Goal: Transaction & Acquisition: Purchase product/service

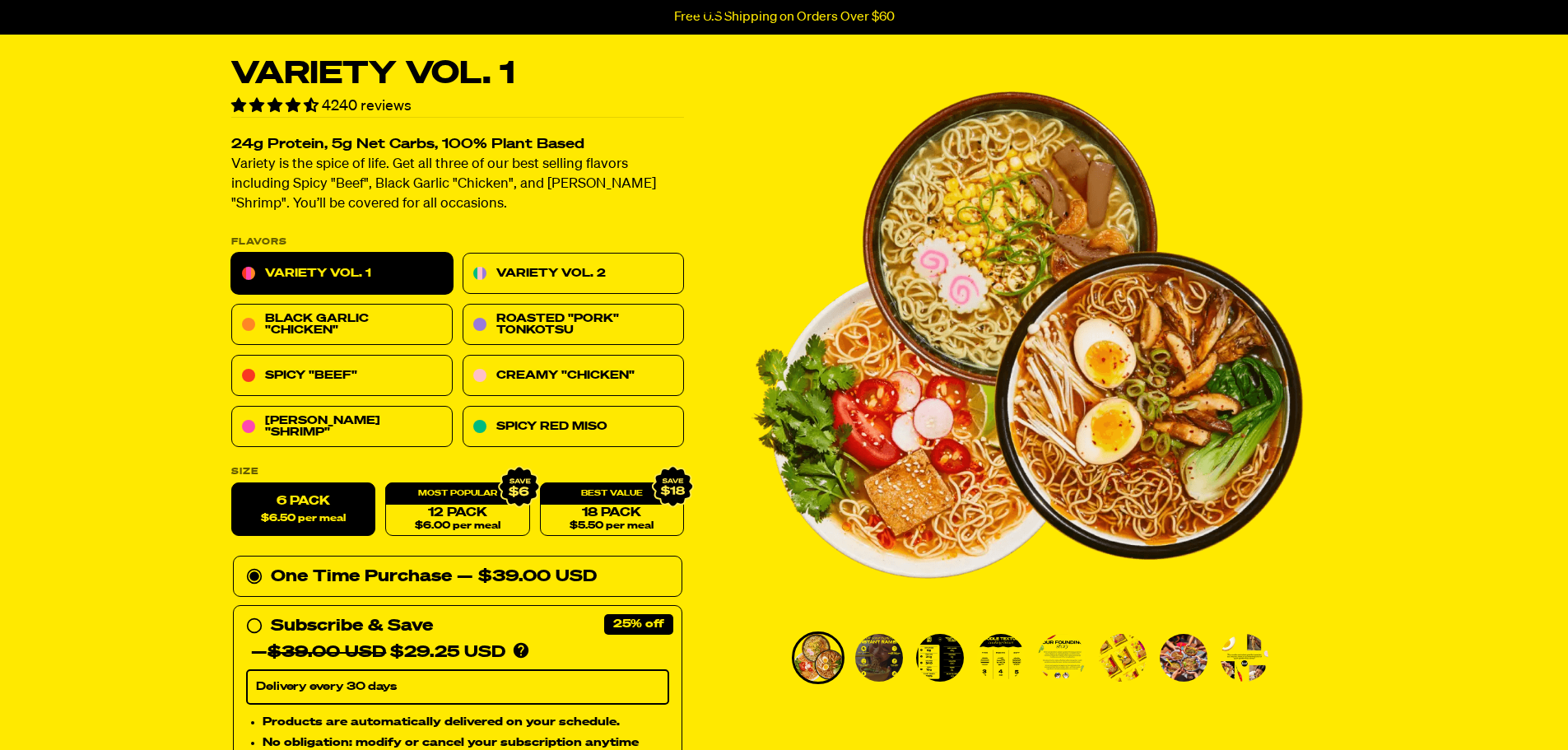
scroll to position [83, 0]
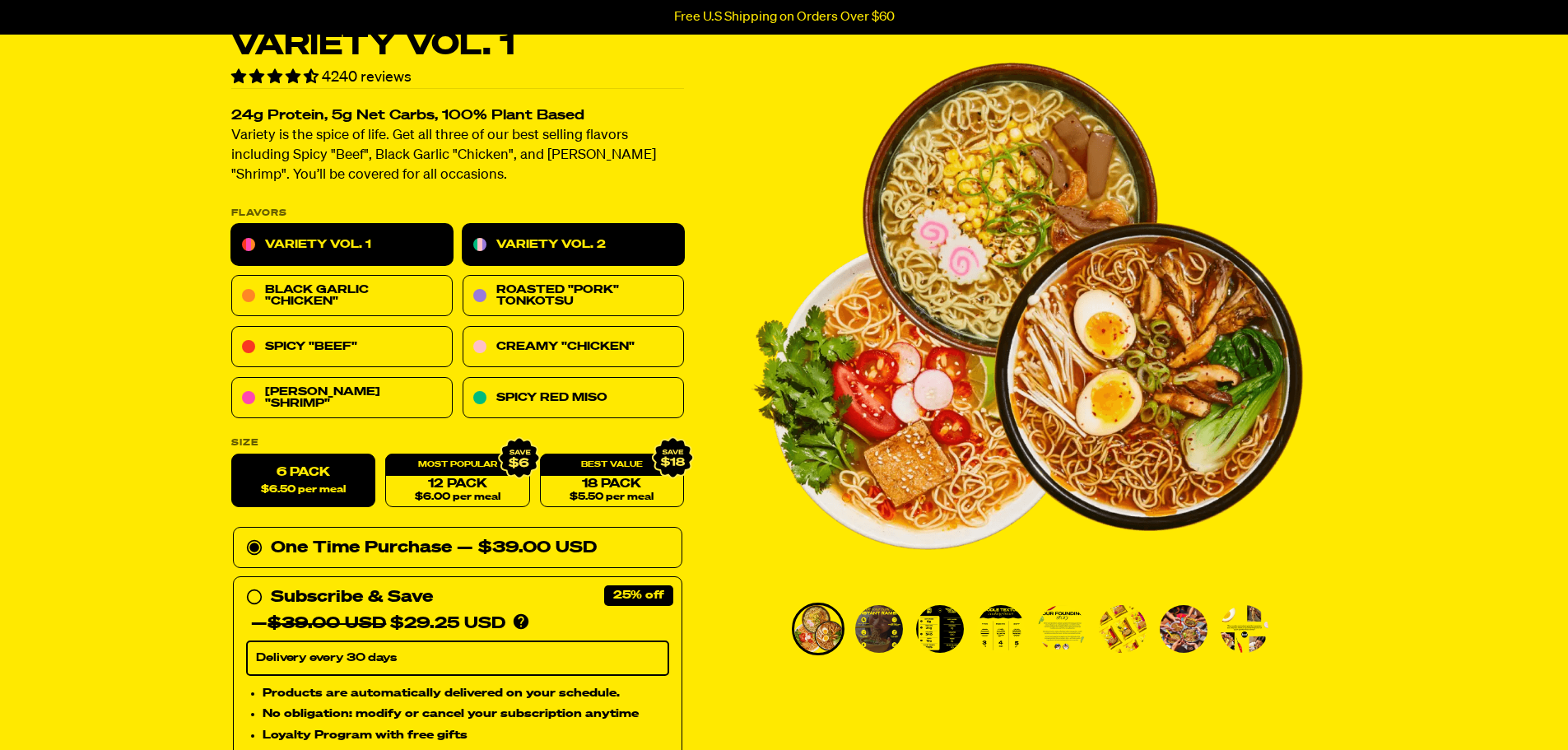
click at [587, 241] on link "Variety Vol. 2" at bounding box center [573, 245] width 221 height 41
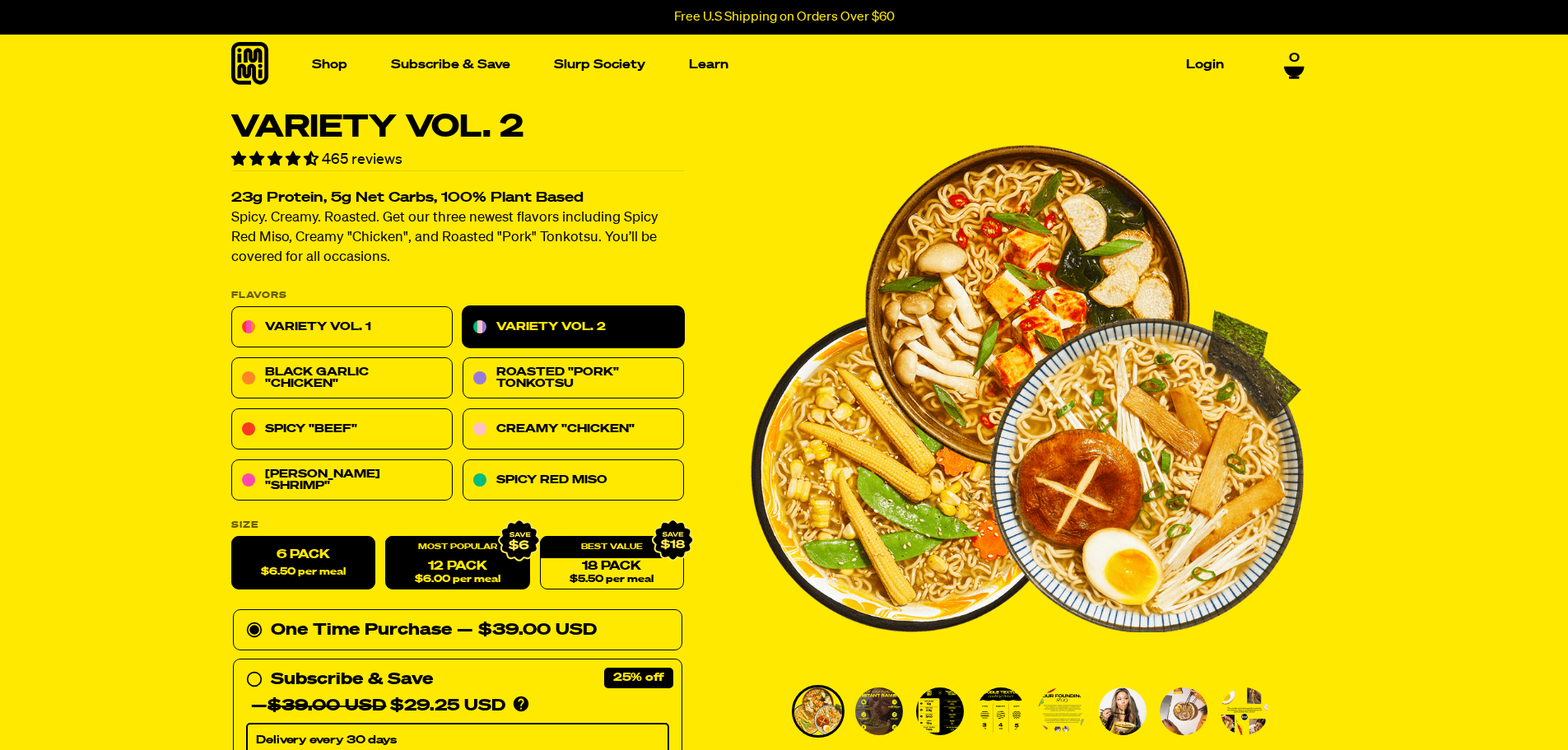
click at [447, 563] on link "12 Pack $6.00 per meal" at bounding box center [457, 564] width 144 height 53
radio input "false"
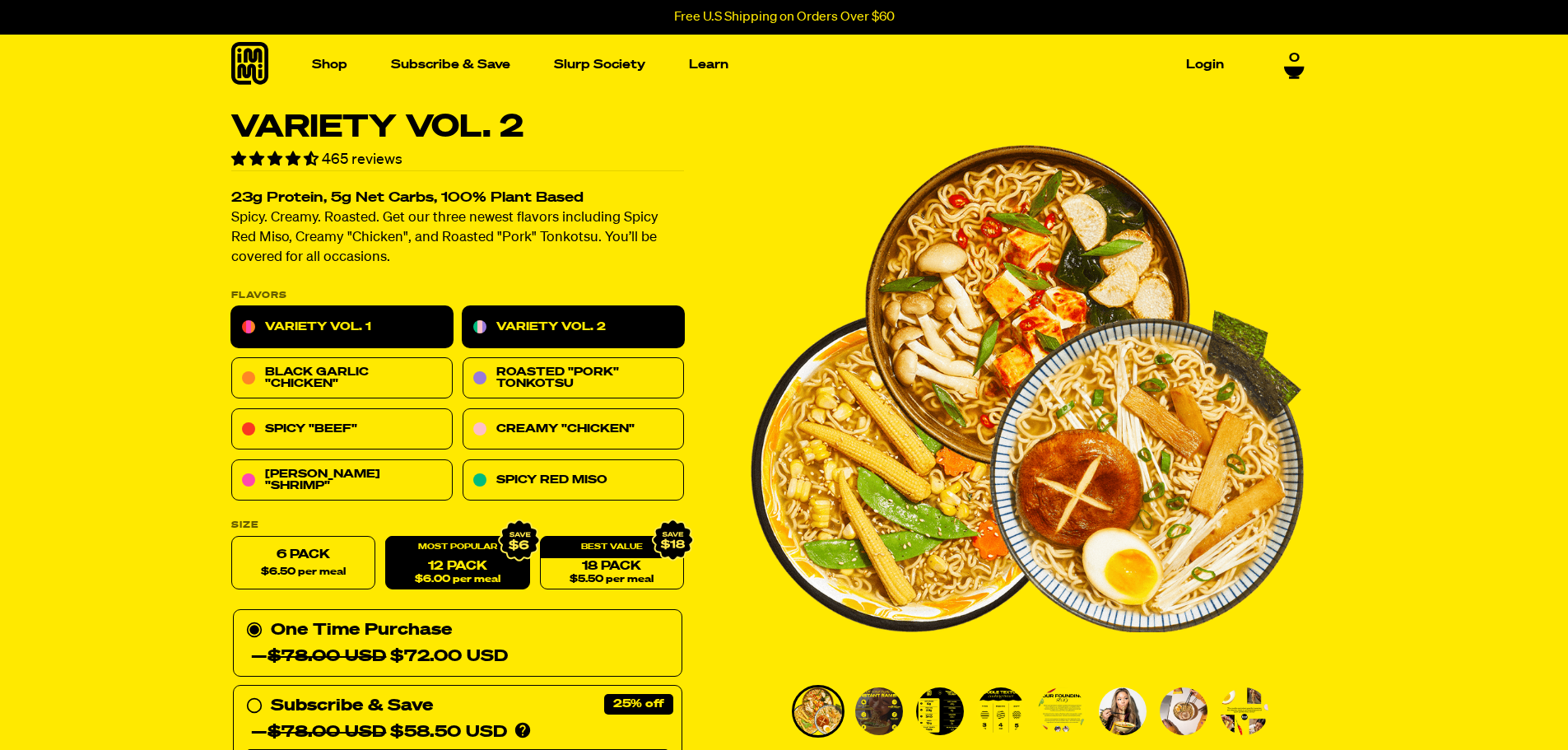
click at [346, 325] on link "Variety Vol. 1" at bounding box center [341, 328] width 221 height 41
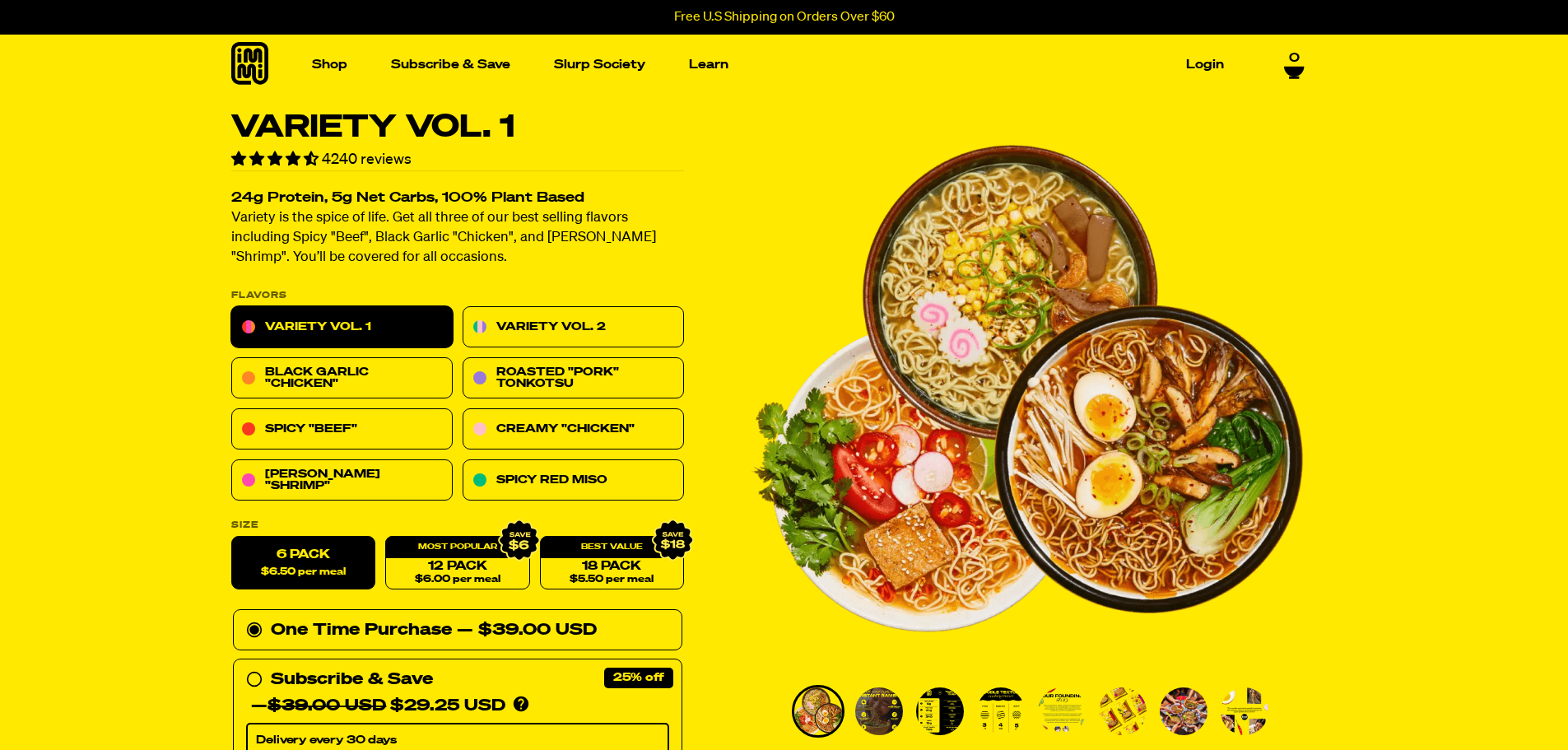
click at [282, 560] on label "6 Pack $6.50 per meal" at bounding box center [303, 564] width 144 height 53
click at [232, 538] on input "6 Pack $6.50 per meal" at bounding box center [231, 537] width 1 height 1
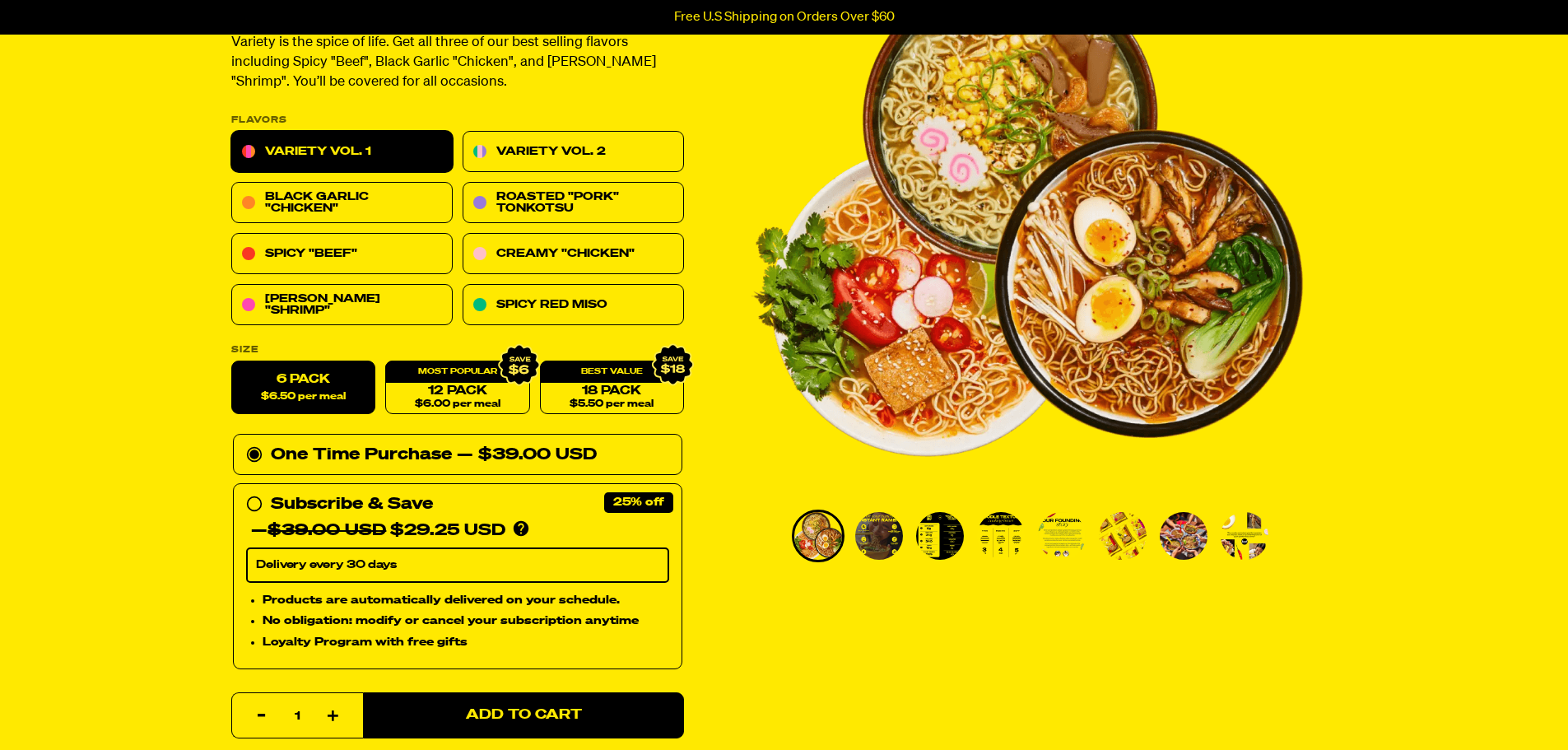
scroll to position [247, 0]
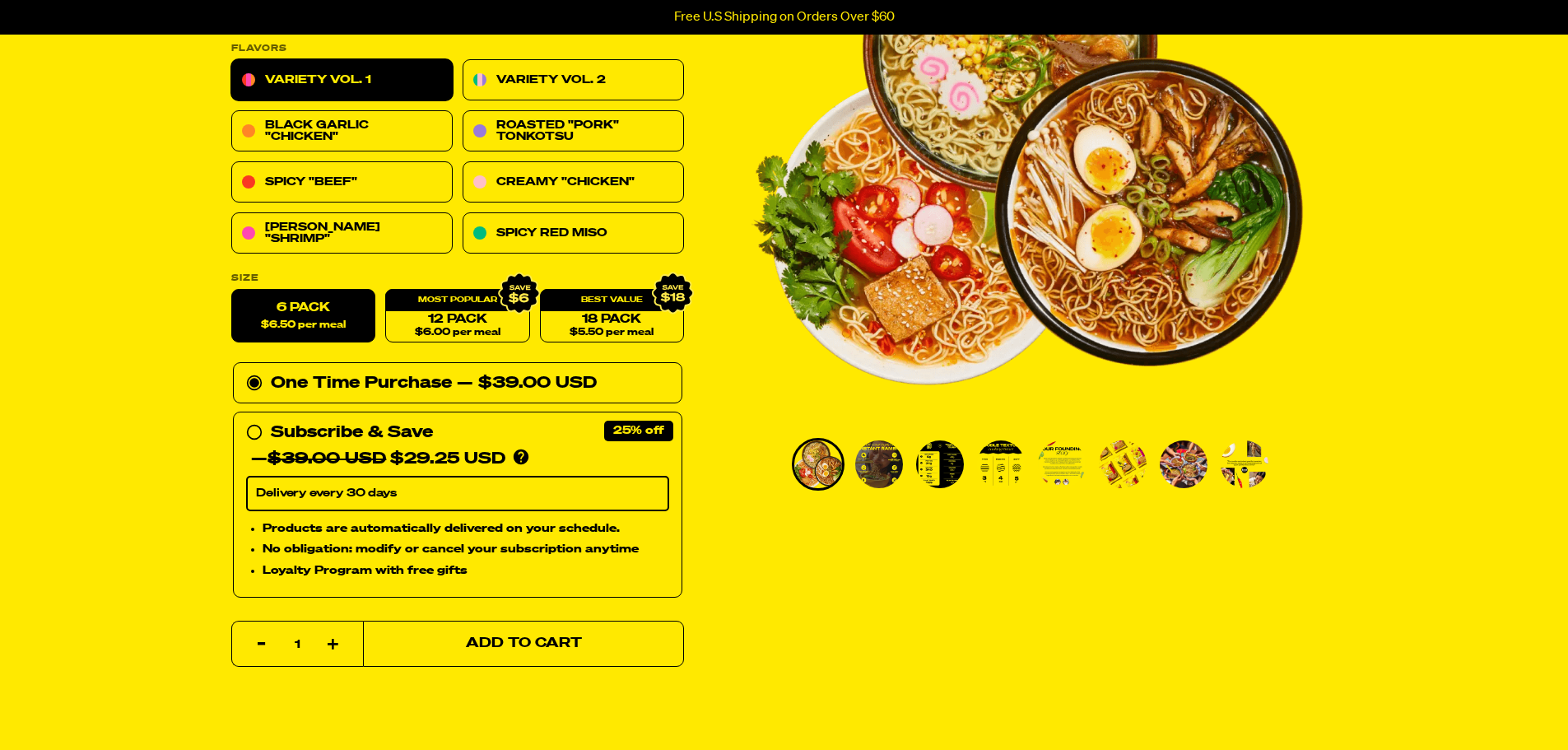
click at [533, 631] on button "Add to Cart" at bounding box center [523, 644] width 321 height 46
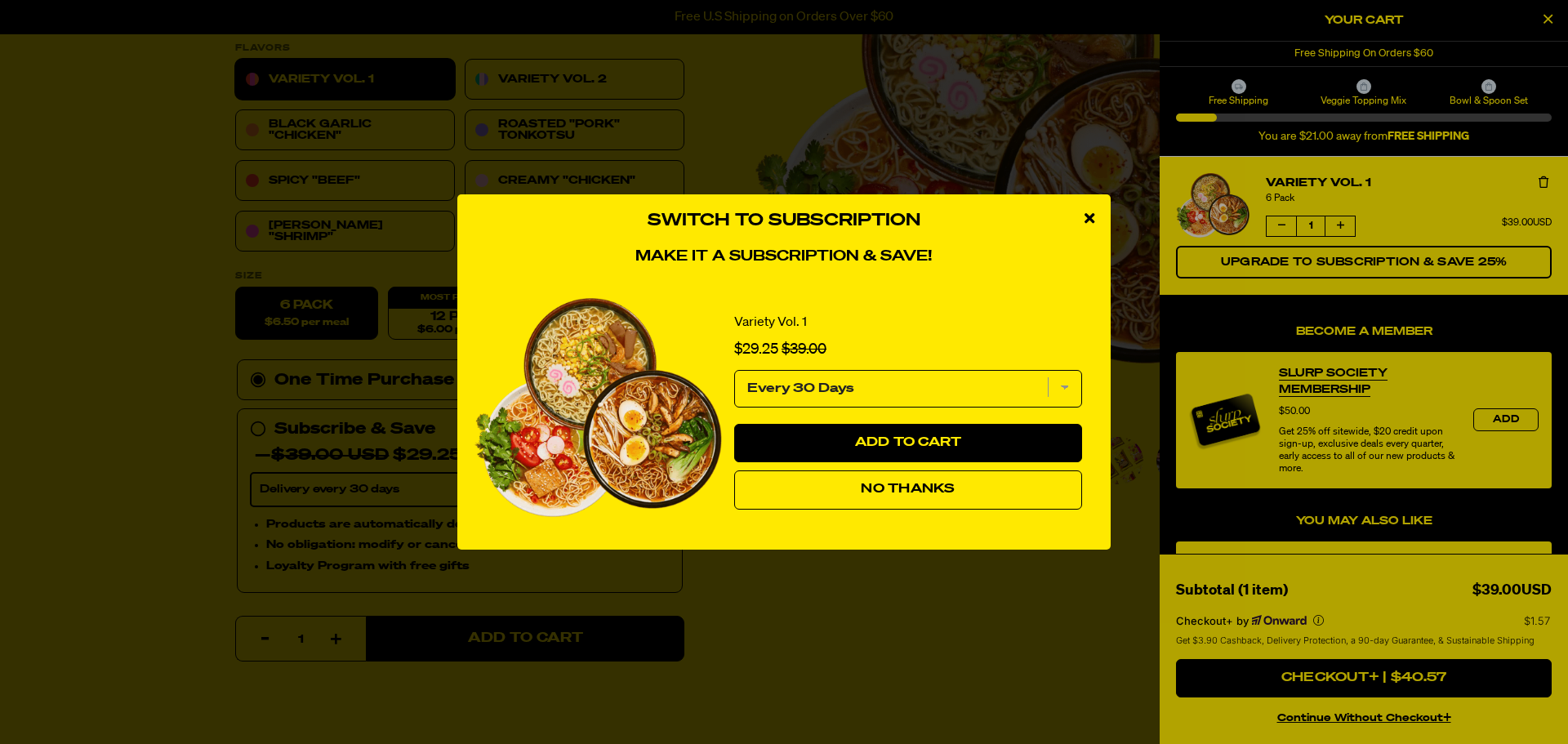
click at [920, 497] on button "No Thanks" at bounding box center [907, 490] width 348 height 39
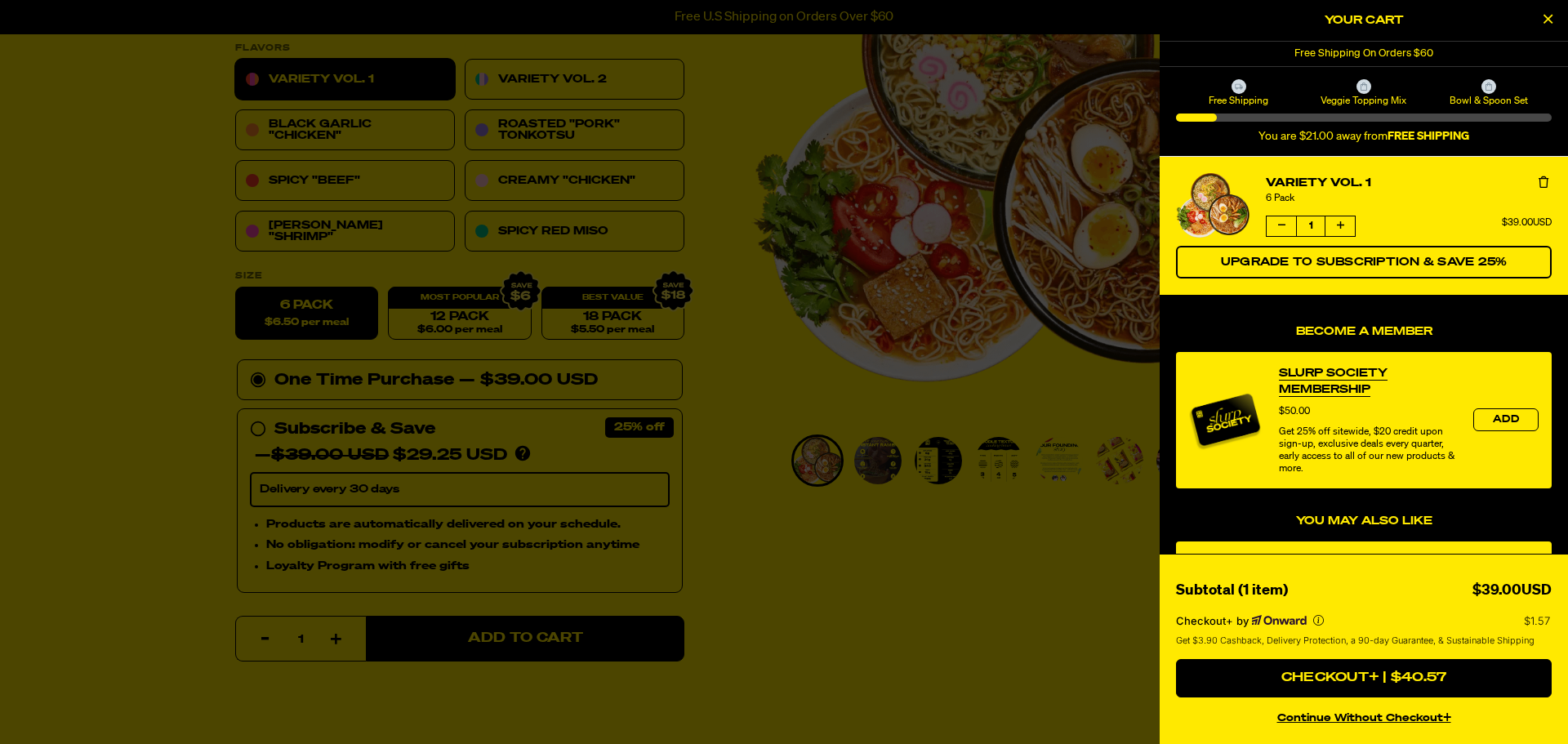
click at [1549, 15] on icon "Close Cart" at bounding box center [1548, 19] width 9 height 15
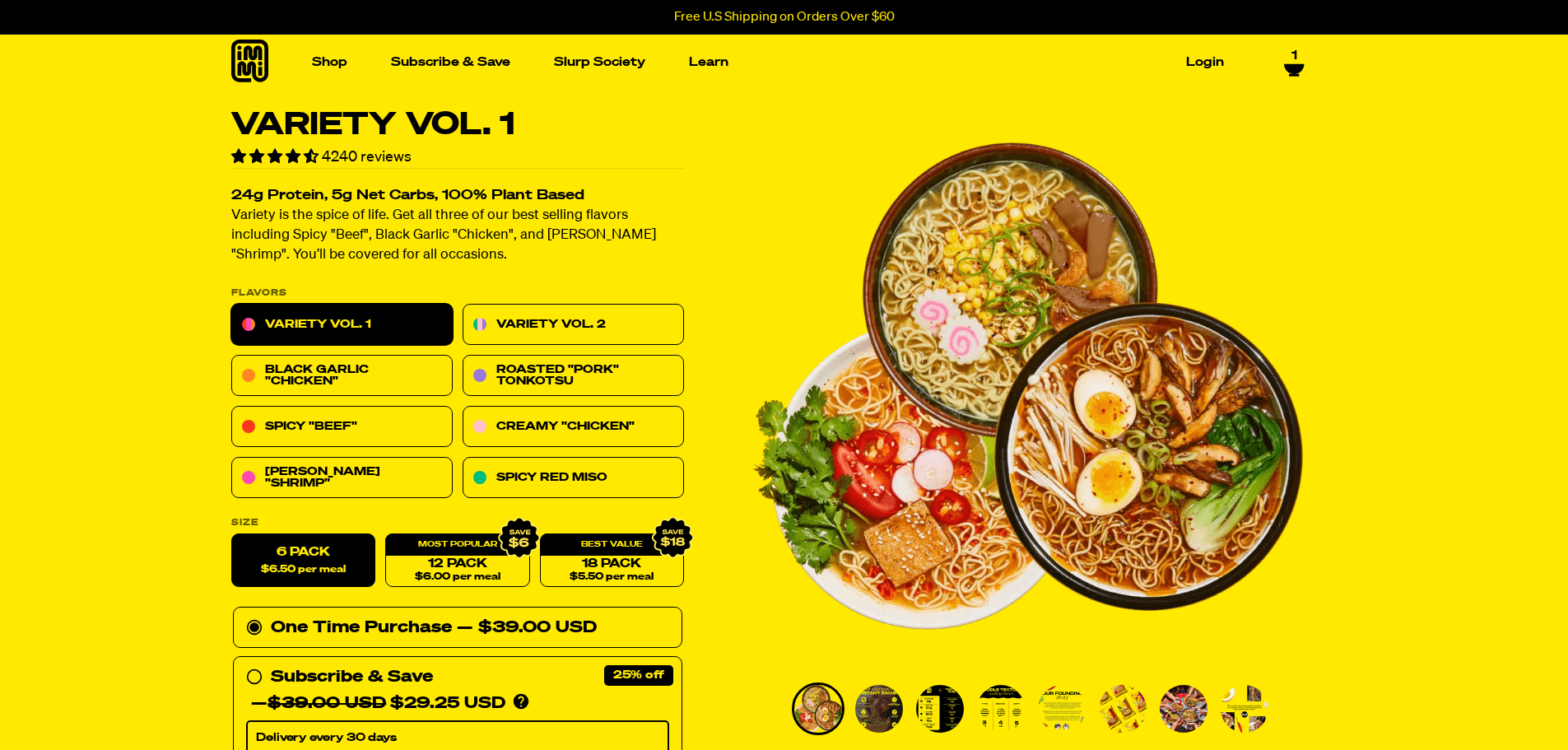
scroll to position [0, 0]
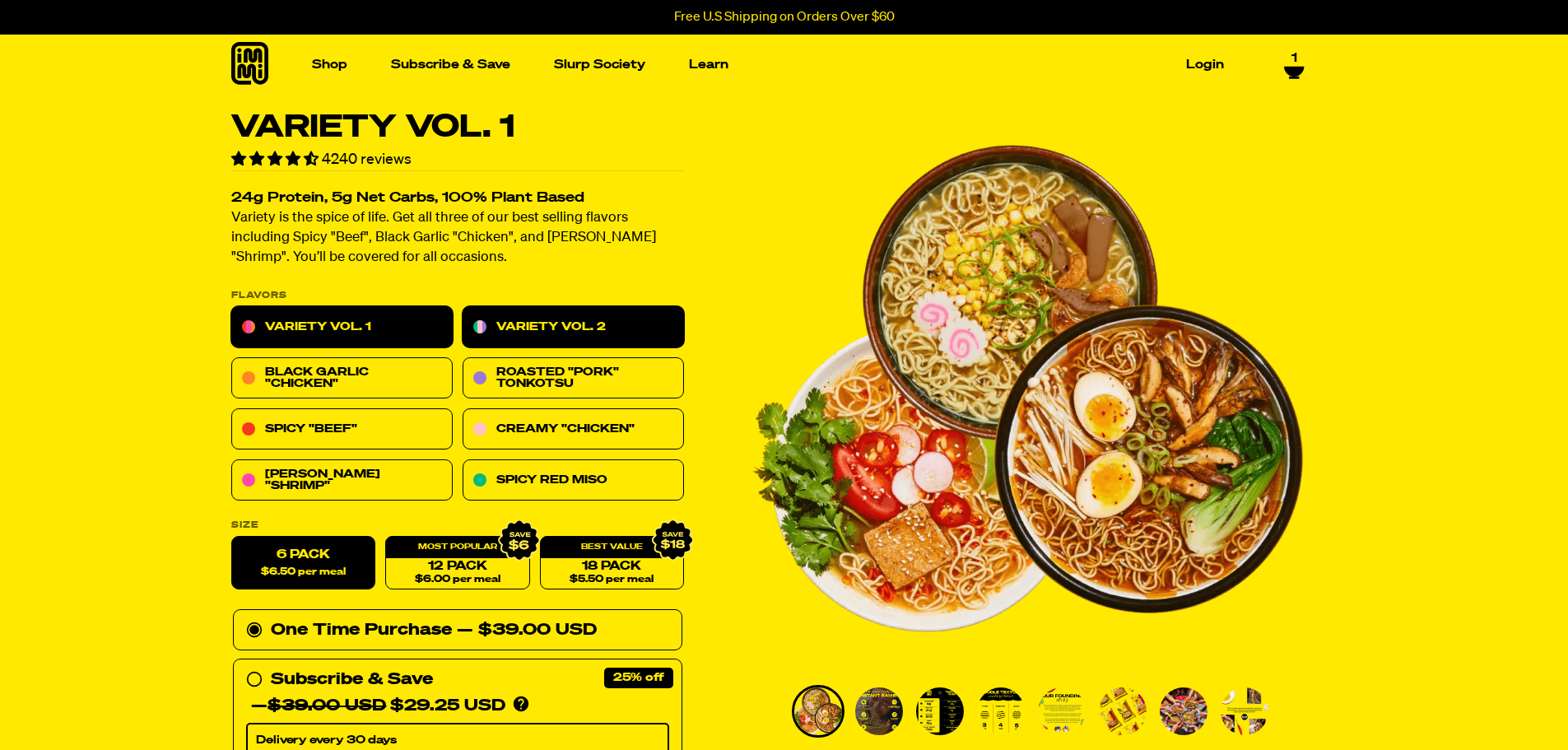
click at [601, 327] on link "Variety Vol. 2" at bounding box center [573, 328] width 221 height 41
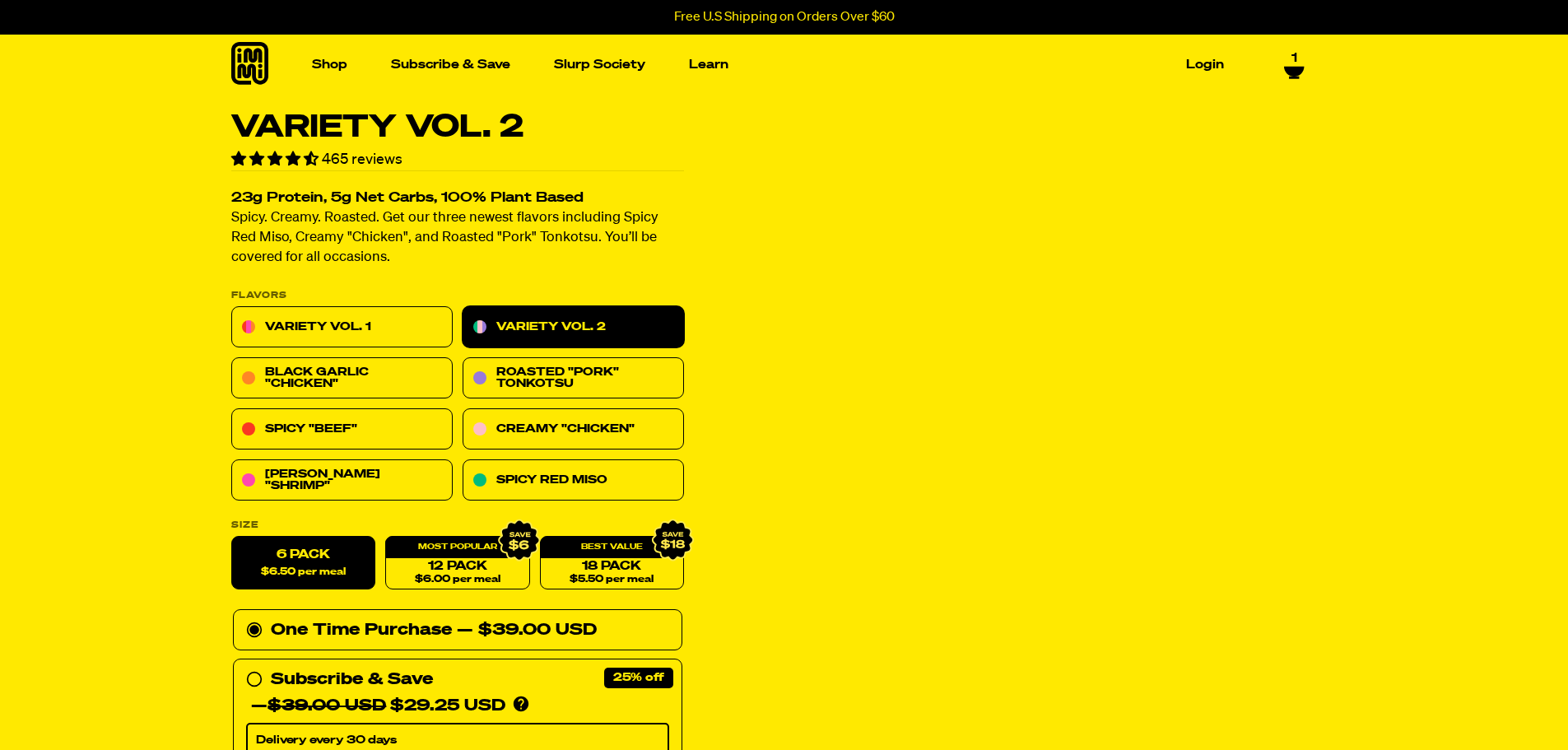
click at [306, 553] on label "6 Pack $6.50 per meal" at bounding box center [303, 564] width 144 height 53
click at [232, 538] on input "6 Pack $6.50 per meal" at bounding box center [231, 537] width 1 height 1
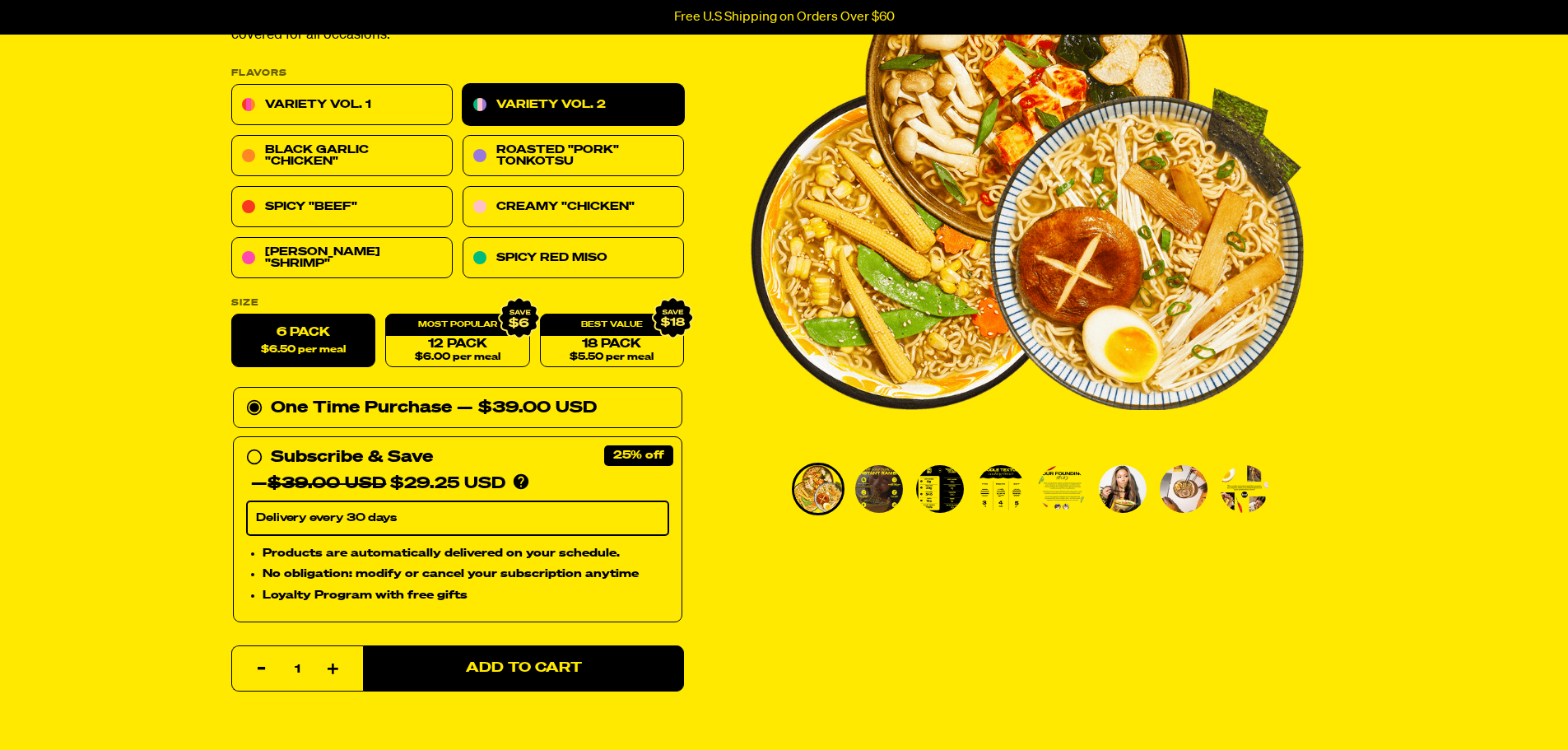
scroll to position [247, 0]
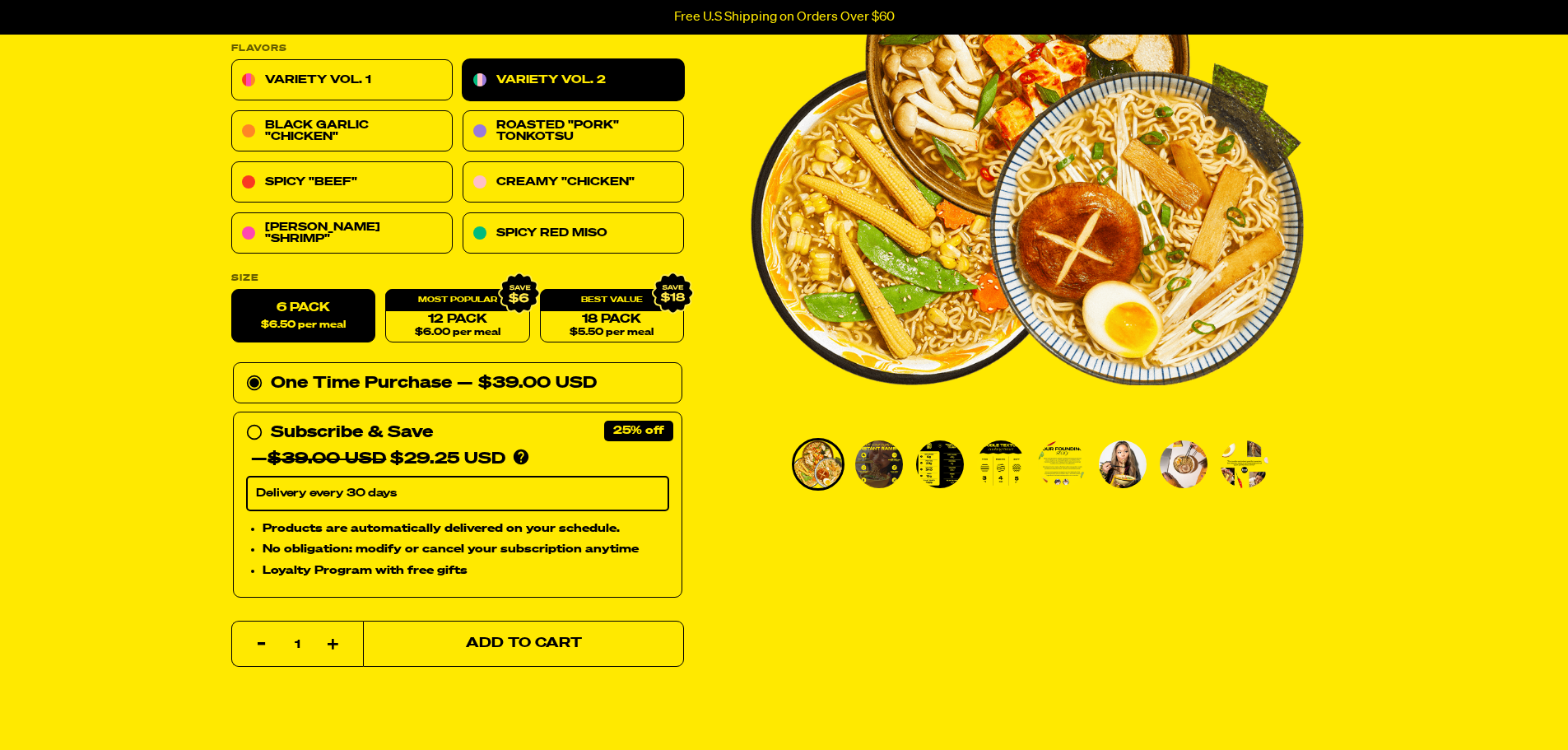
click at [482, 638] on span "Add to Cart" at bounding box center [523, 645] width 116 height 14
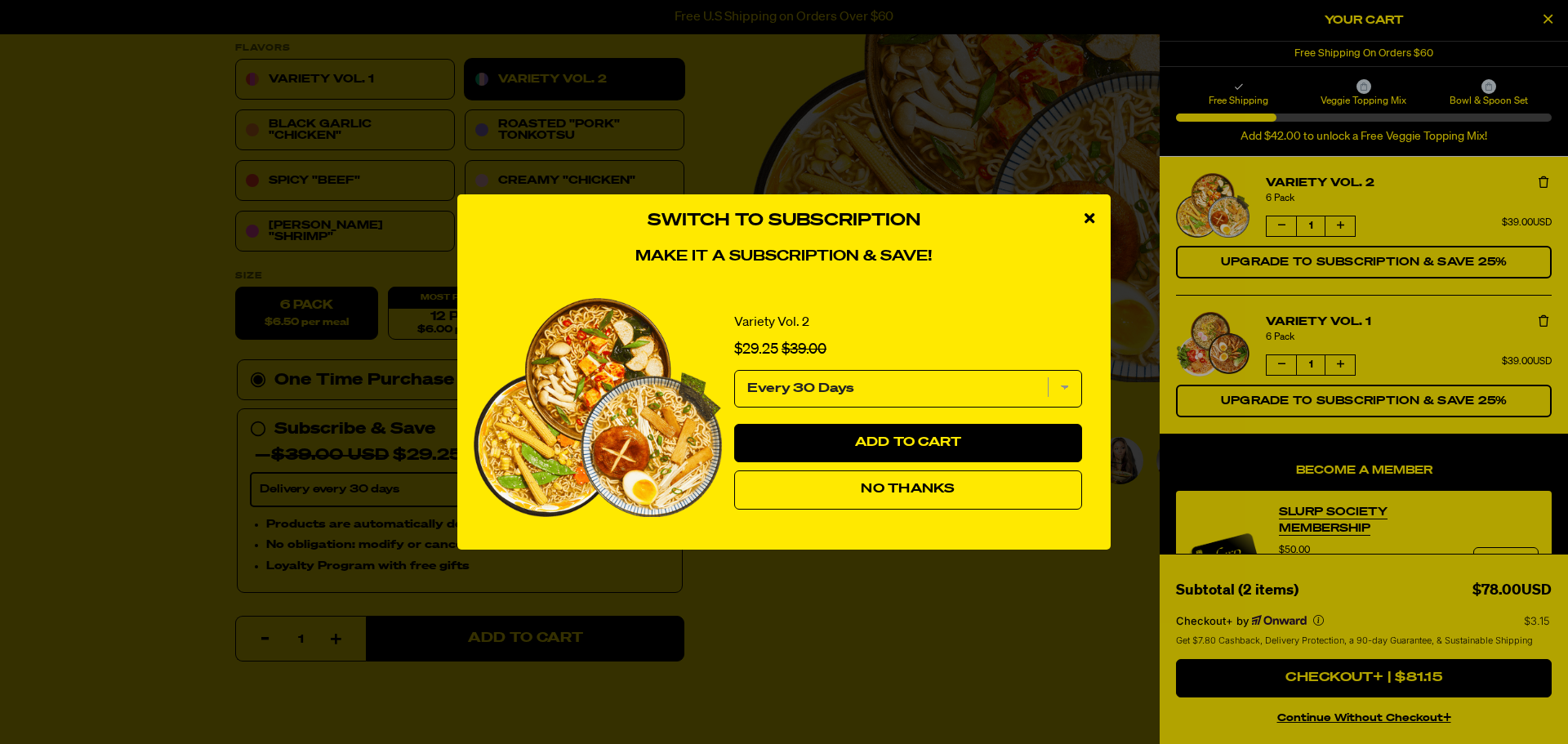
click at [889, 490] on span "No Thanks" at bounding box center [907, 489] width 94 height 13
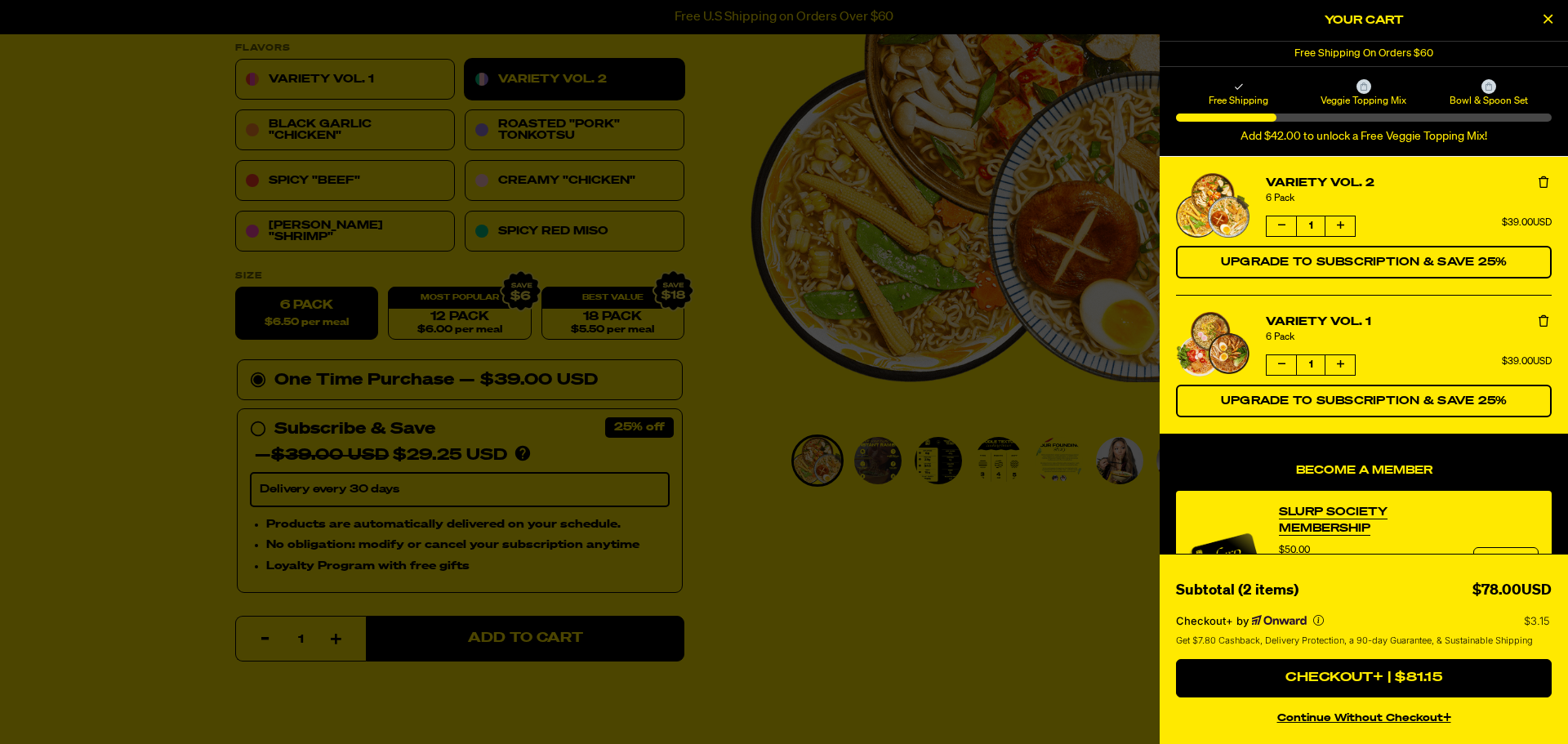
click at [1551, 18] on icon "Close Cart" at bounding box center [1548, 19] width 9 height 15
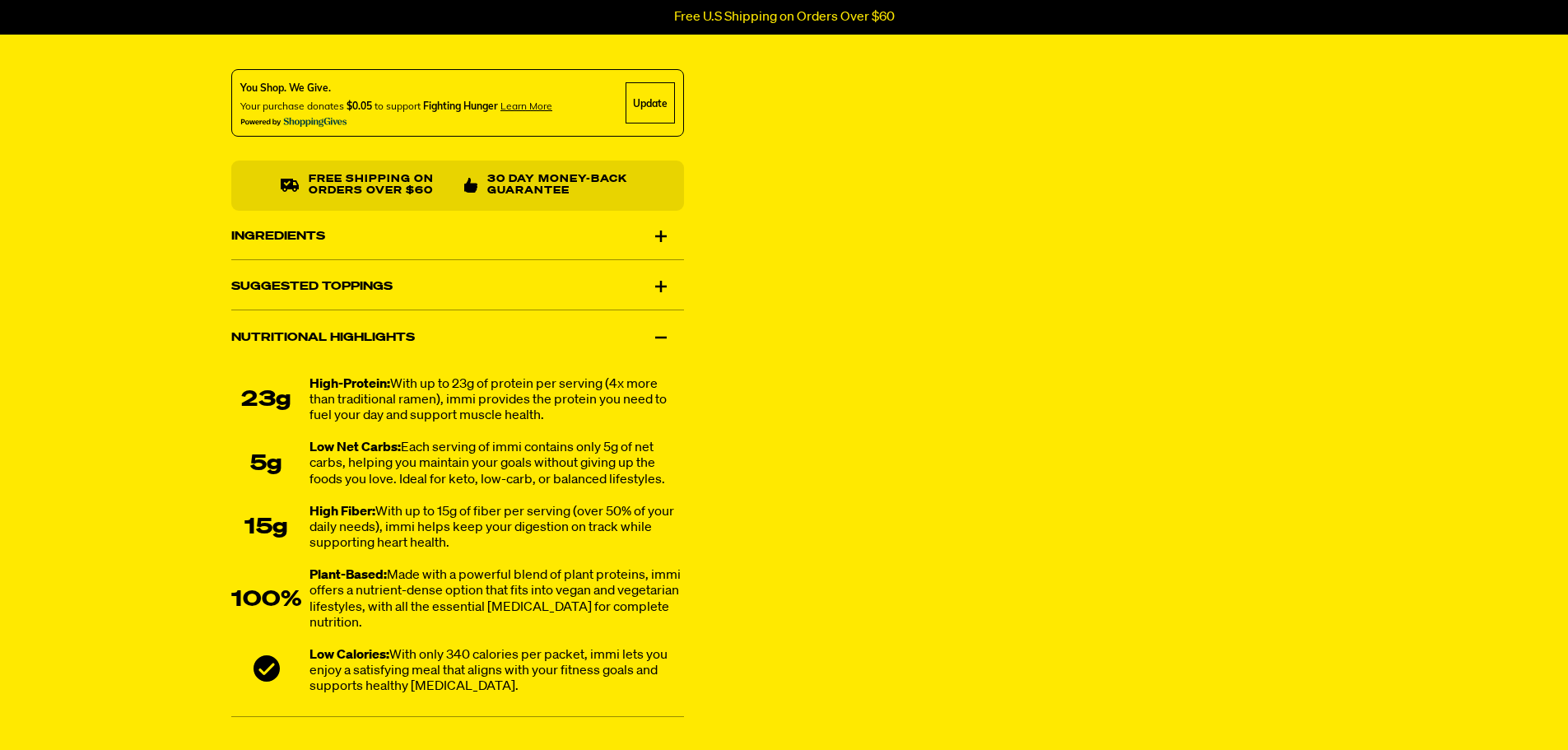
scroll to position [988, 0]
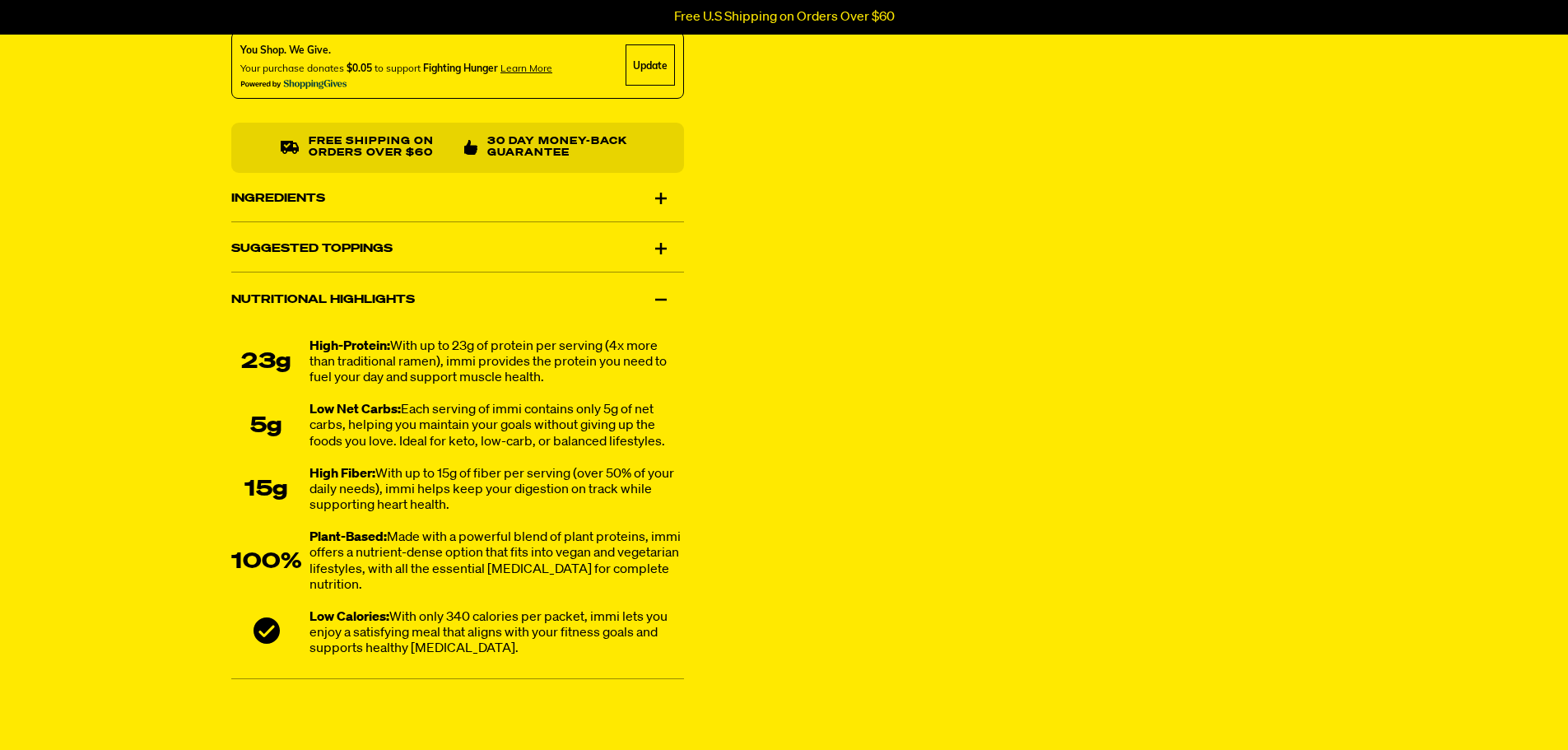
click at [474, 236] on div "Suggested Toppings" at bounding box center [457, 248] width 452 height 46
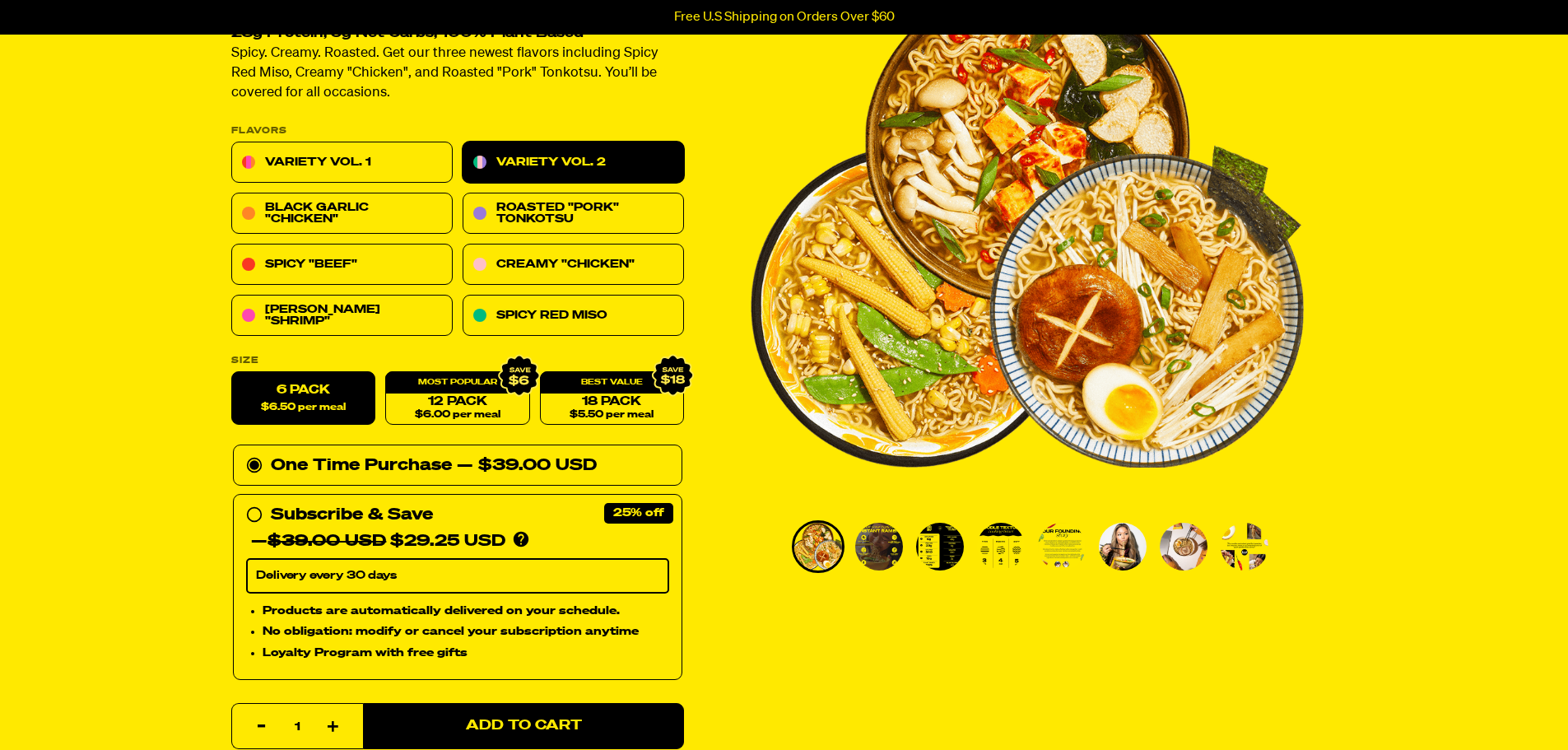
scroll to position [0, 0]
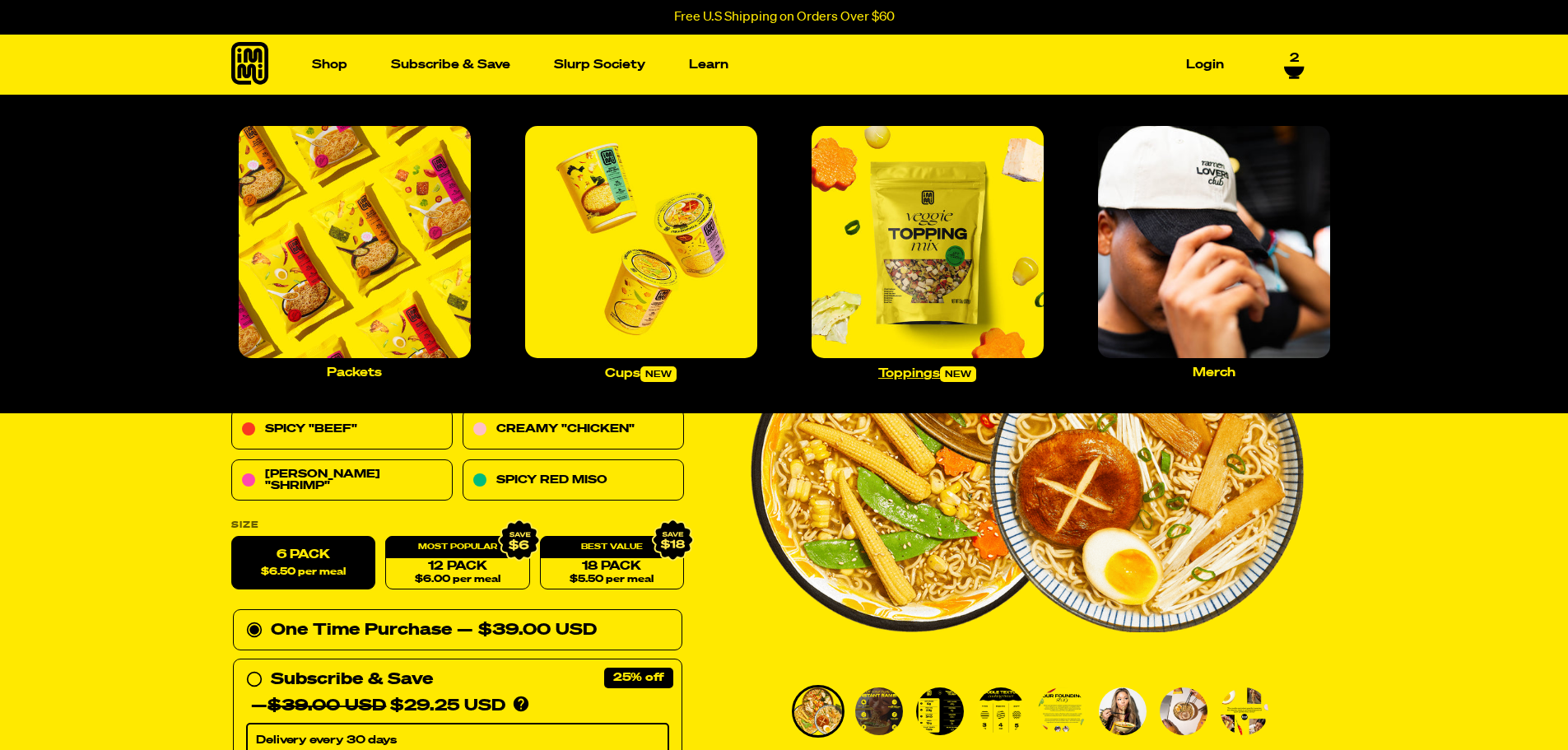
drag, startPoint x: 982, startPoint y: 230, endPoint x: 948, endPoint y: 230, distance: 34.0
click at [982, 230] on img "Main navigation" at bounding box center [928, 242] width 232 height 232
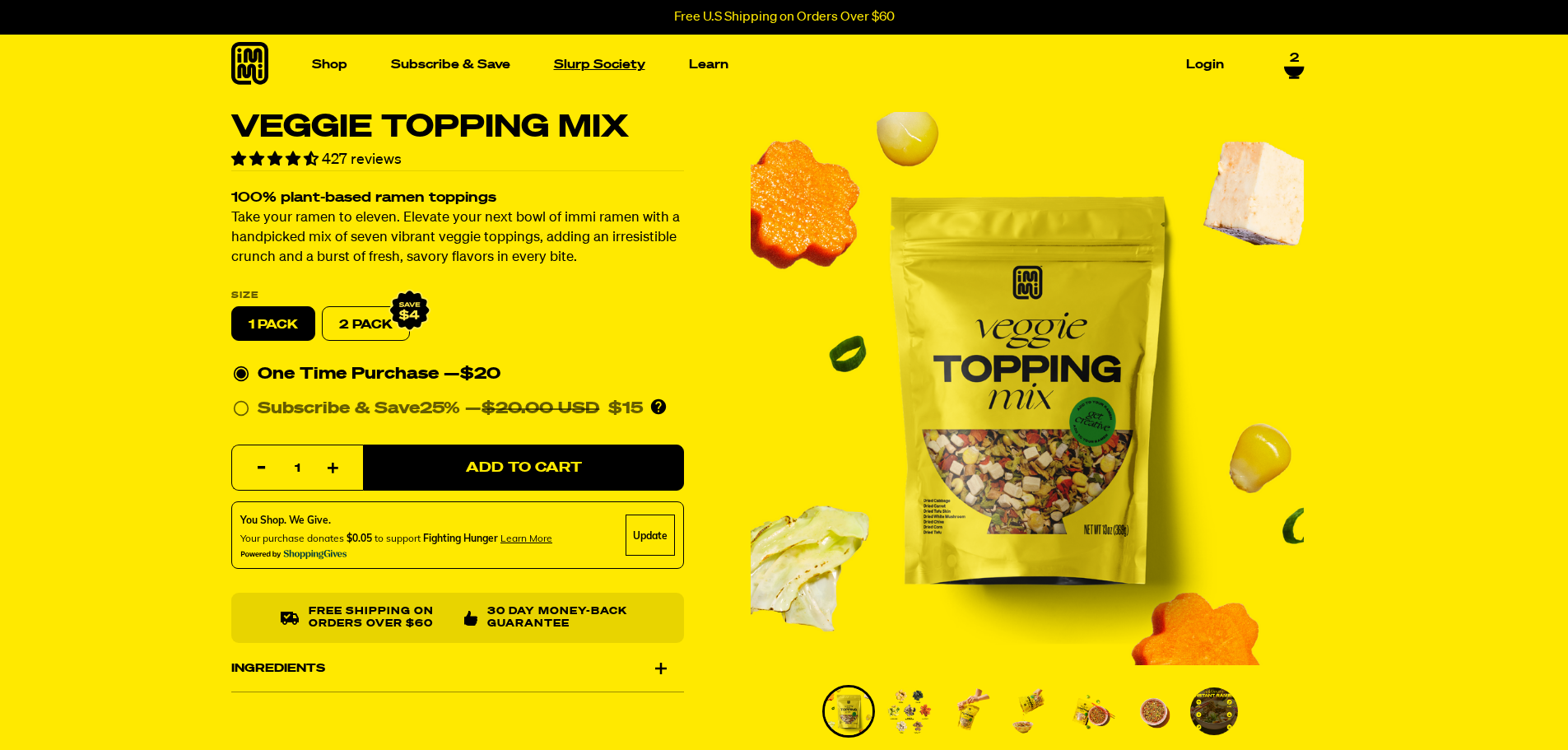
click at [593, 59] on link "Slurp Society" at bounding box center [600, 65] width 104 height 26
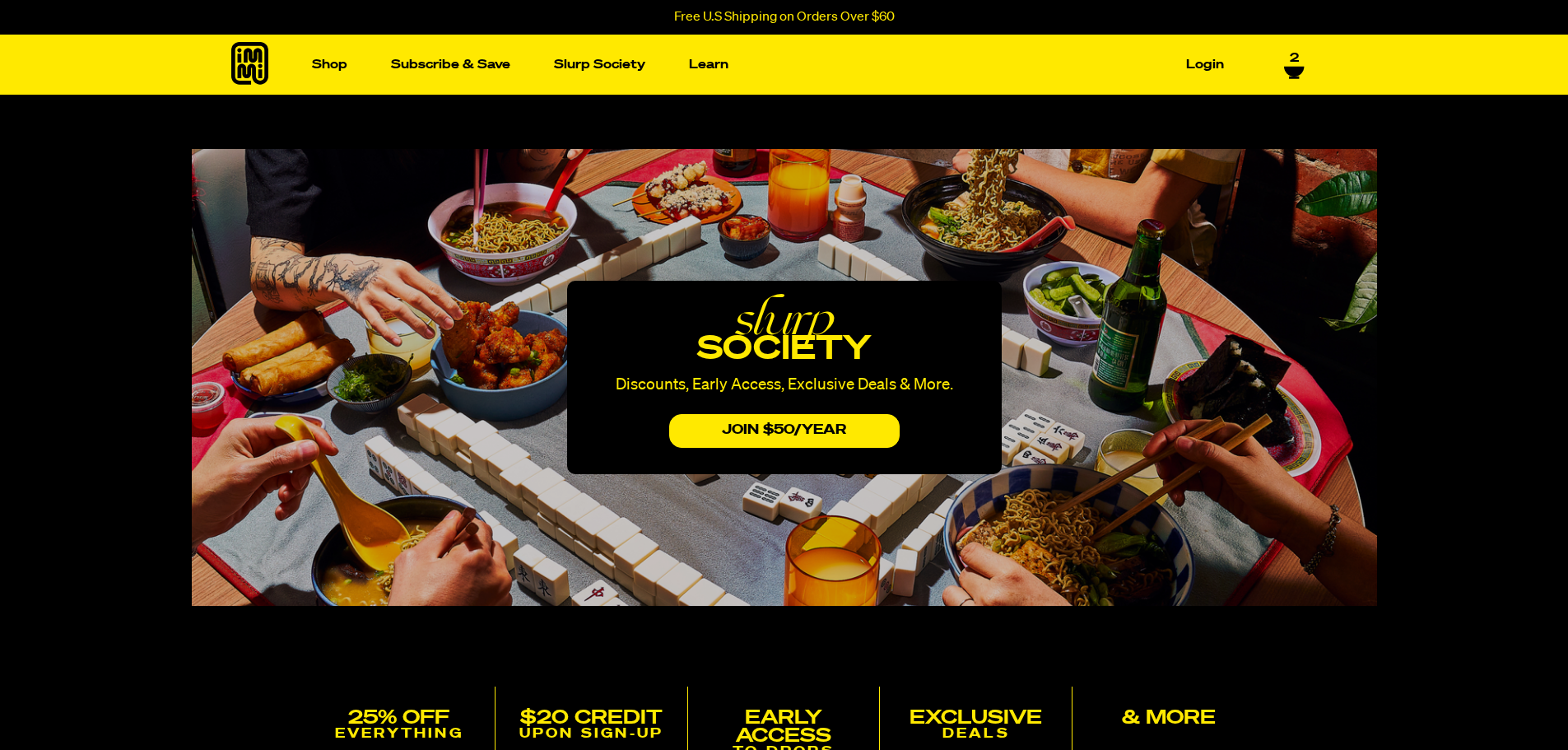
click at [1295, 72] on icon at bounding box center [1295, 72] width 21 height 13
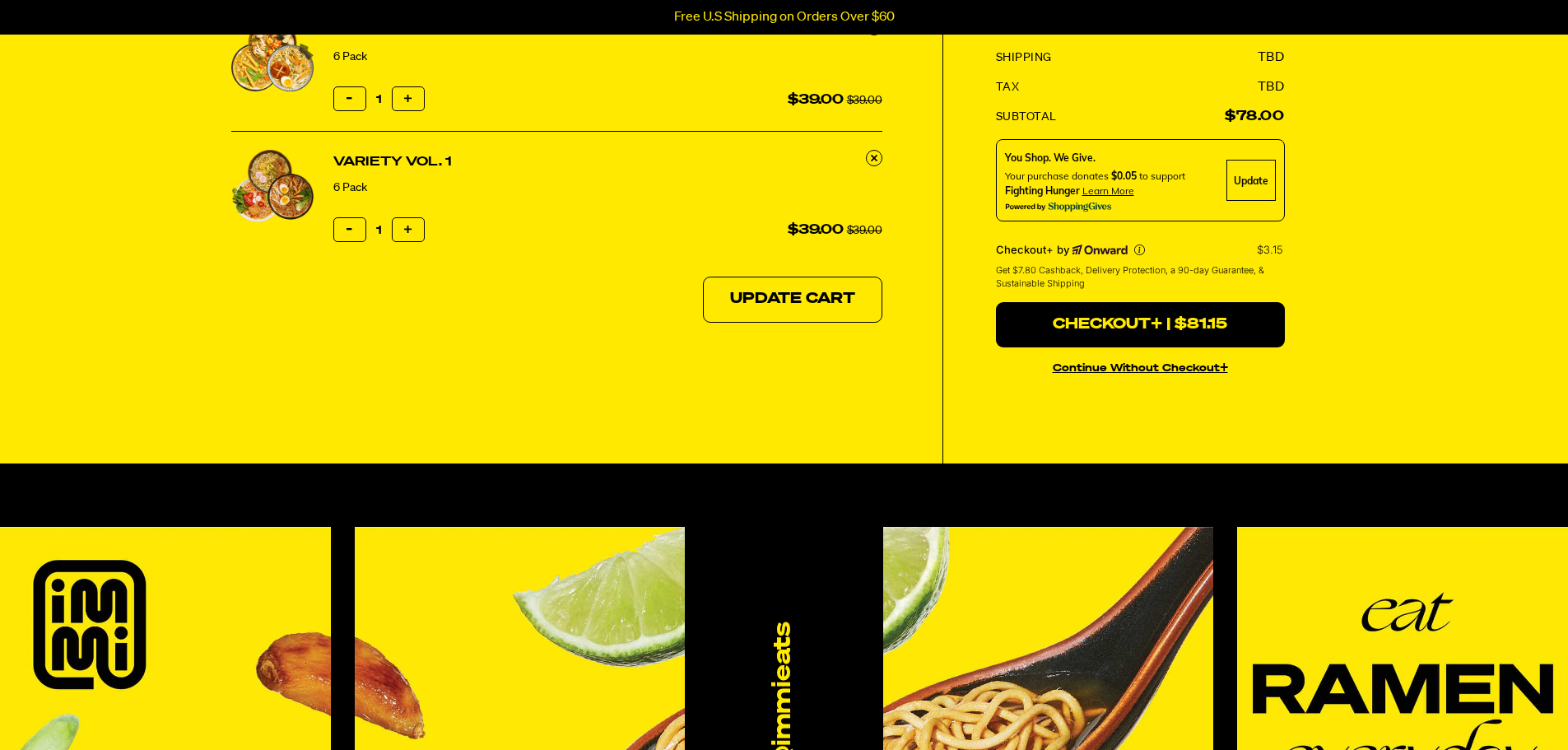
scroll to position [247, 0]
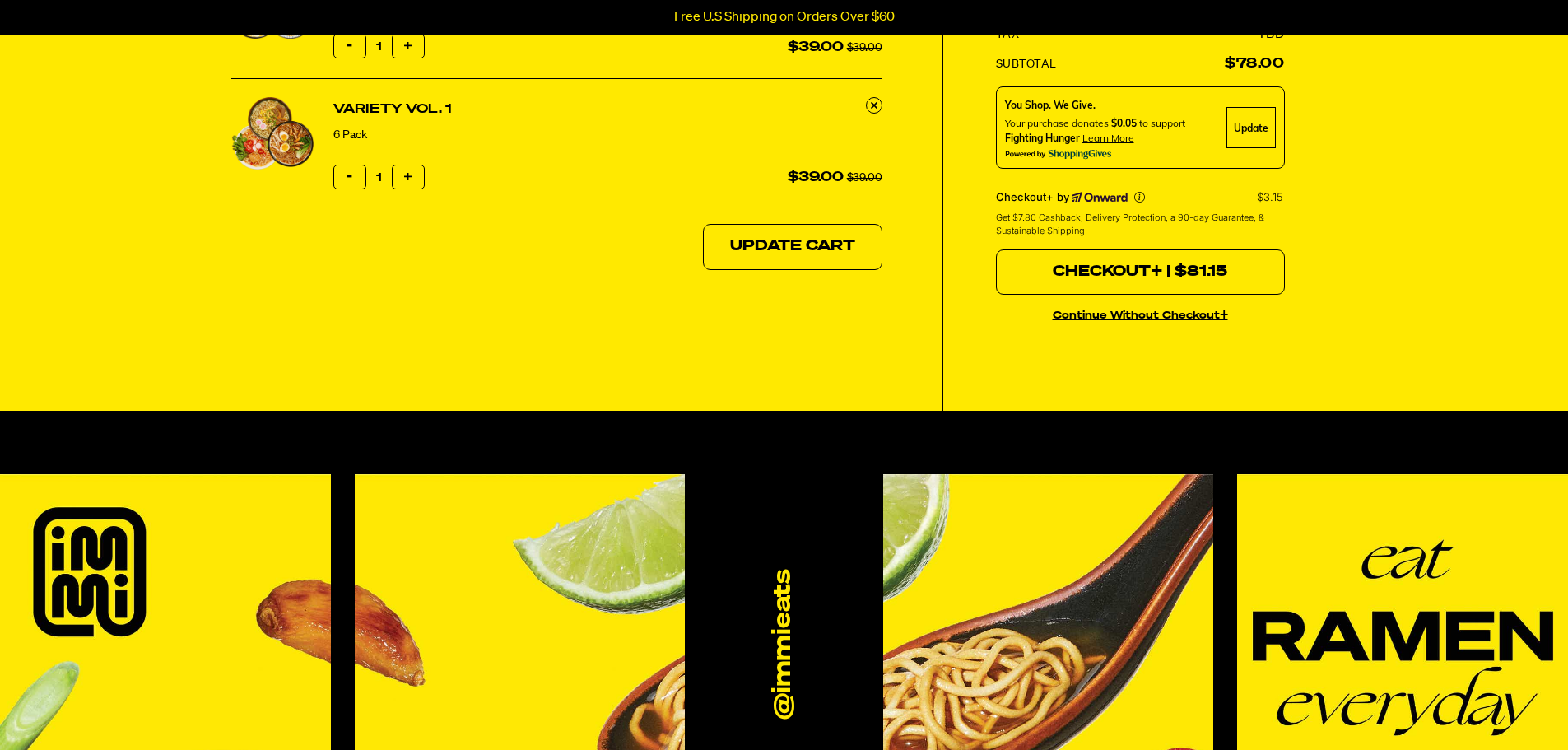
click at [1146, 270] on button "Checkout+ | $81.15" at bounding box center [1141, 273] width 289 height 46
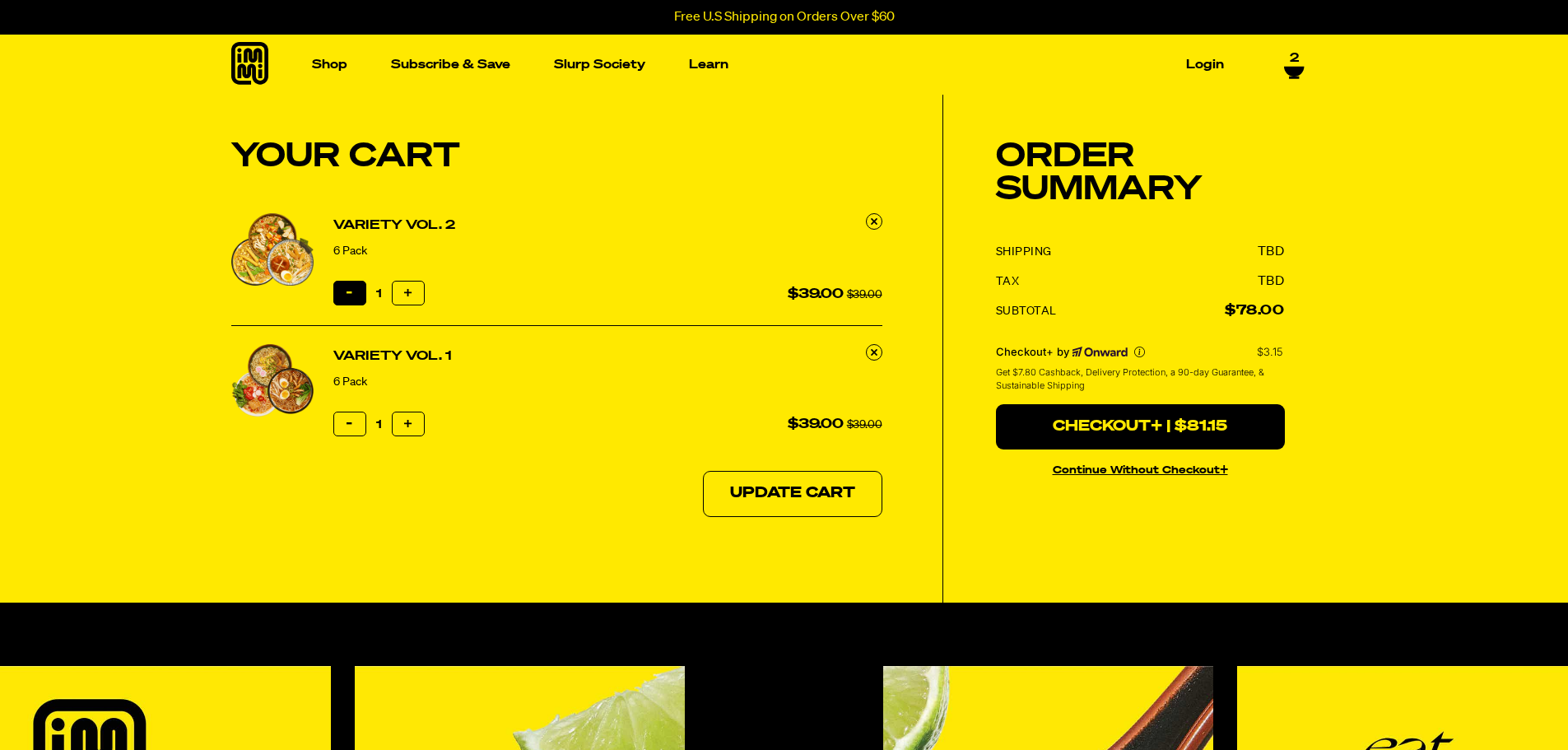
click at [344, 295] on button "Reduce item quantity by one" at bounding box center [349, 292] width 32 height 25
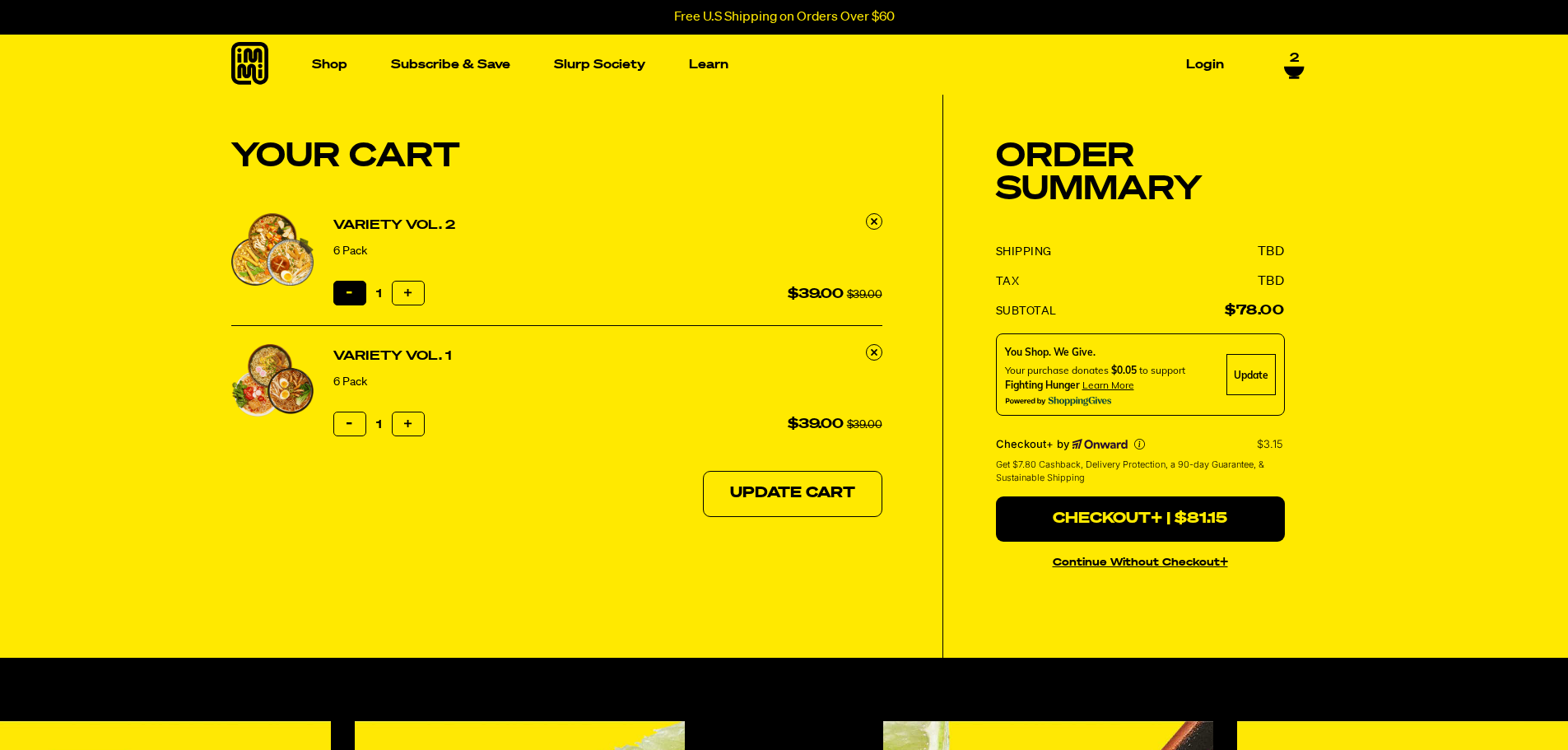
click at [344, 294] on button "Reduce item quantity by one" at bounding box center [349, 292] width 32 height 25
click at [346, 294] on button "Reduce item quantity by one" at bounding box center [349, 292] width 32 height 25
click at [346, 294] on icon "button" at bounding box center [349, 293] width 6 height 6
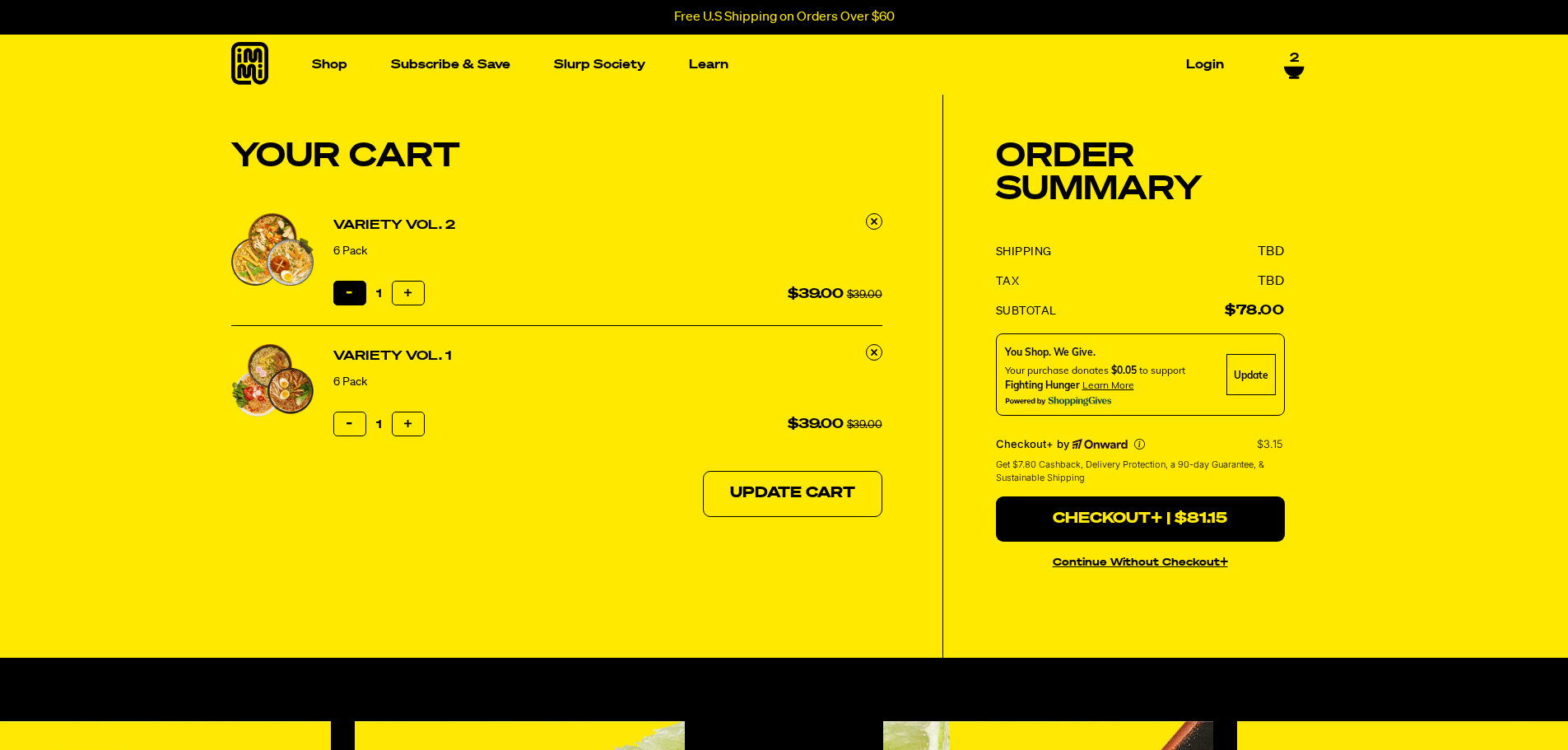
click at [346, 294] on icon "button" at bounding box center [349, 293] width 6 height 6
click at [1298, 67] on icon at bounding box center [1295, 72] width 20 height 10
click at [872, 221] on icon at bounding box center [874, 221] width 7 height 8
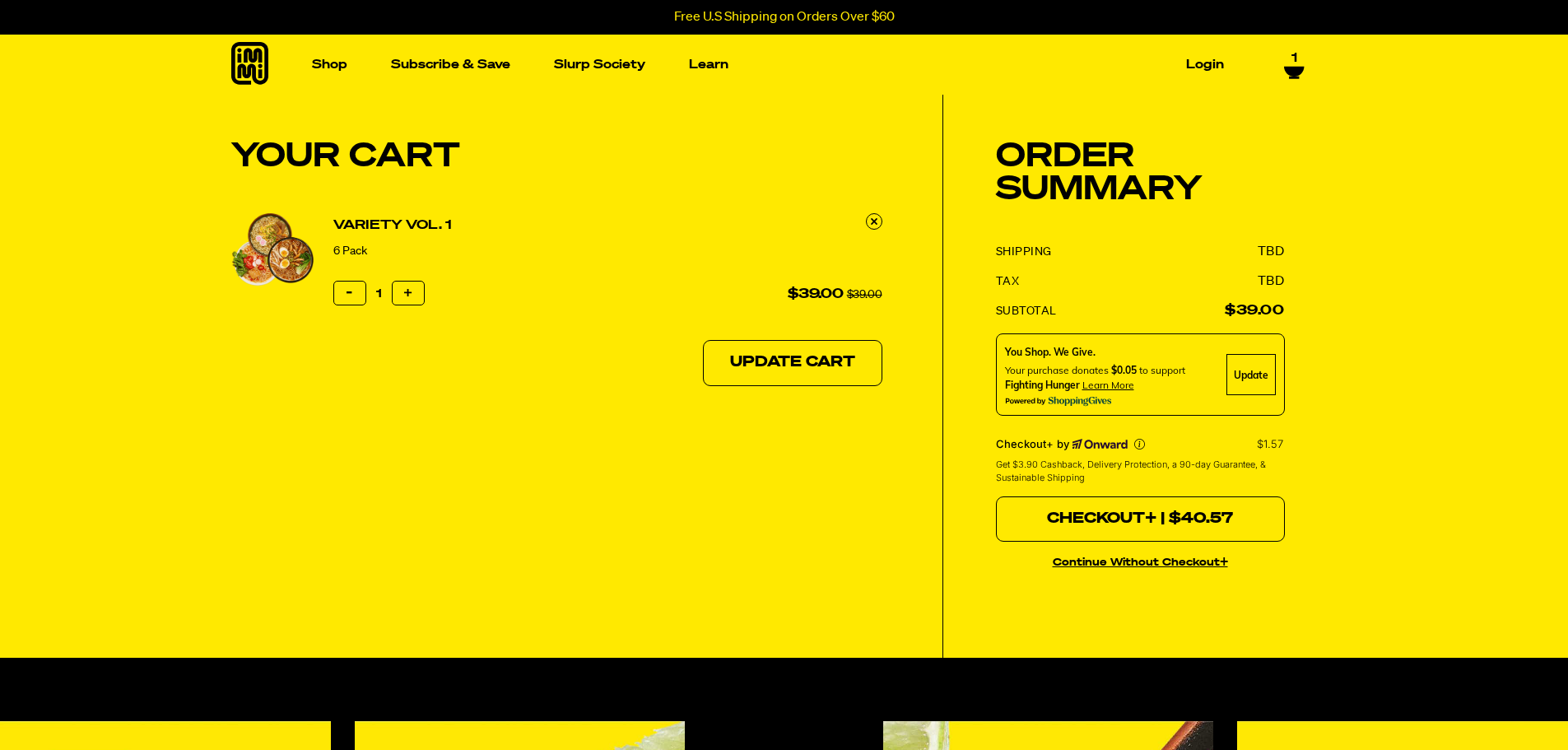
click at [1121, 511] on button "Checkout+ | $40.57" at bounding box center [1141, 520] width 289 height 46
